Goal: Information Seeking & Learning: Learn about a topic

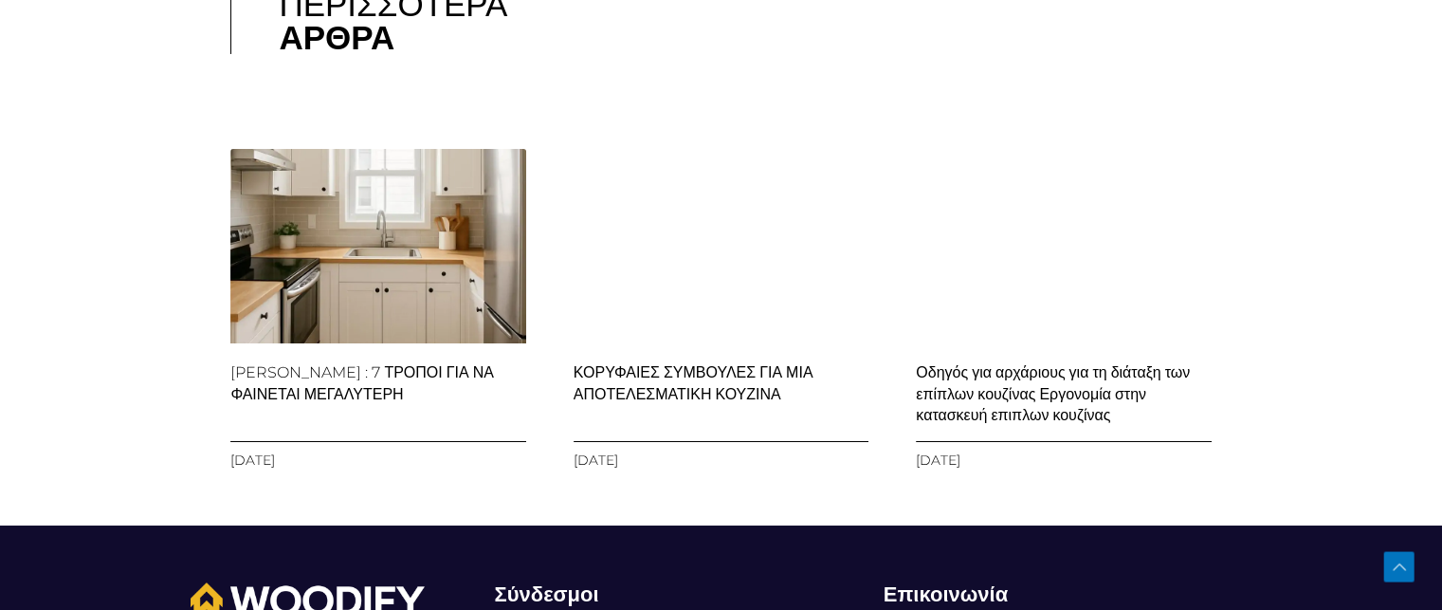
scroll to position [6865, 0]
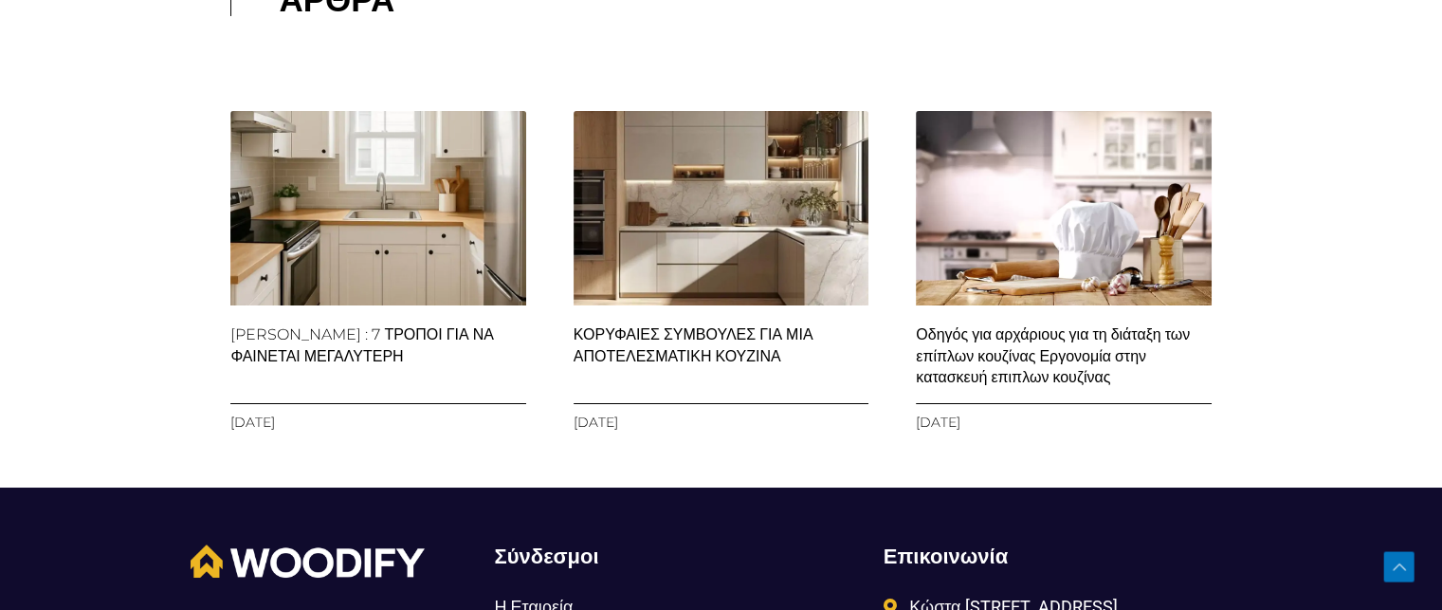
click at [379, 213] on img at bounding box center [379, 207] width 300 height 448
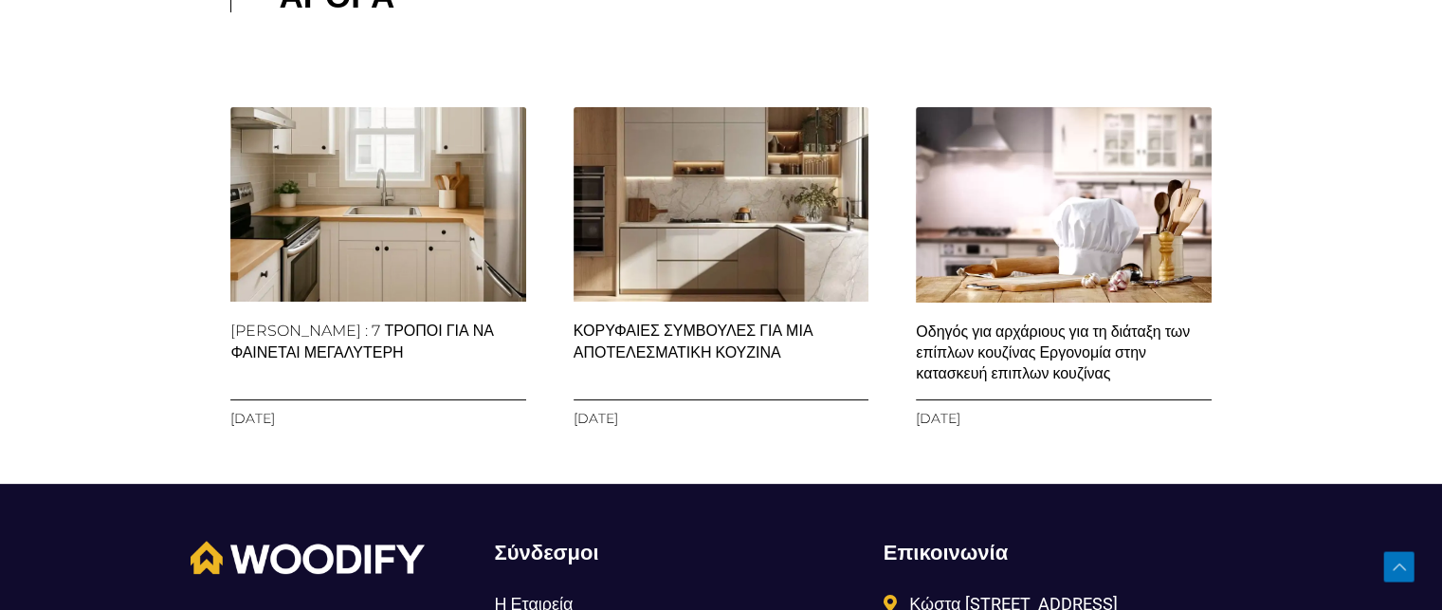
scroll to position [14905, 0]
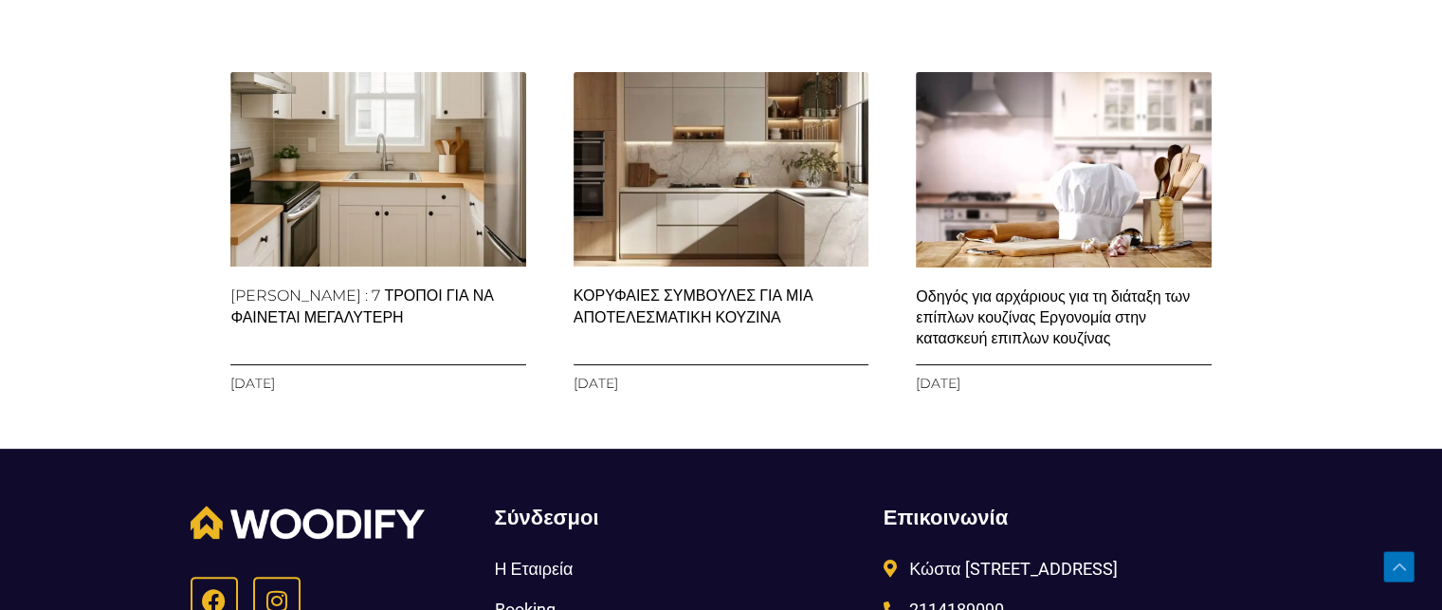
click at [706, 319] on img at bounding box center [721, 169] width 300 height 300
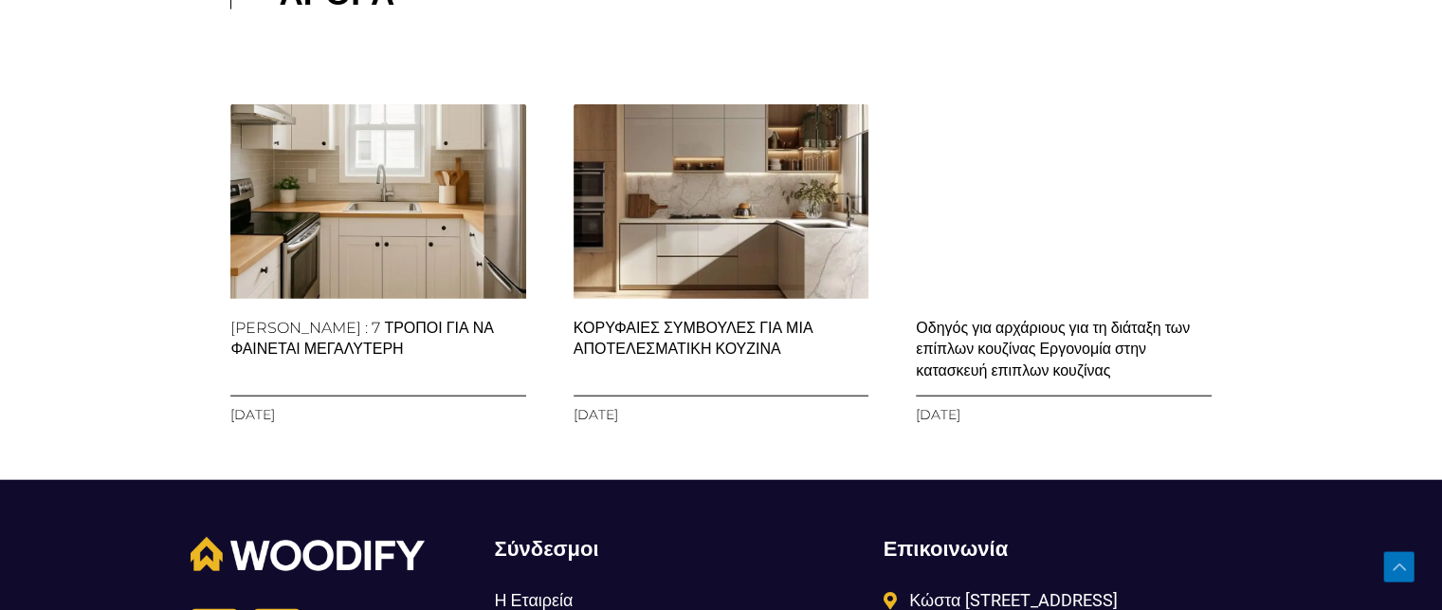
scroll to position [4627, 0]
